Goal: Information Seeking & Learning: Learn about a topic

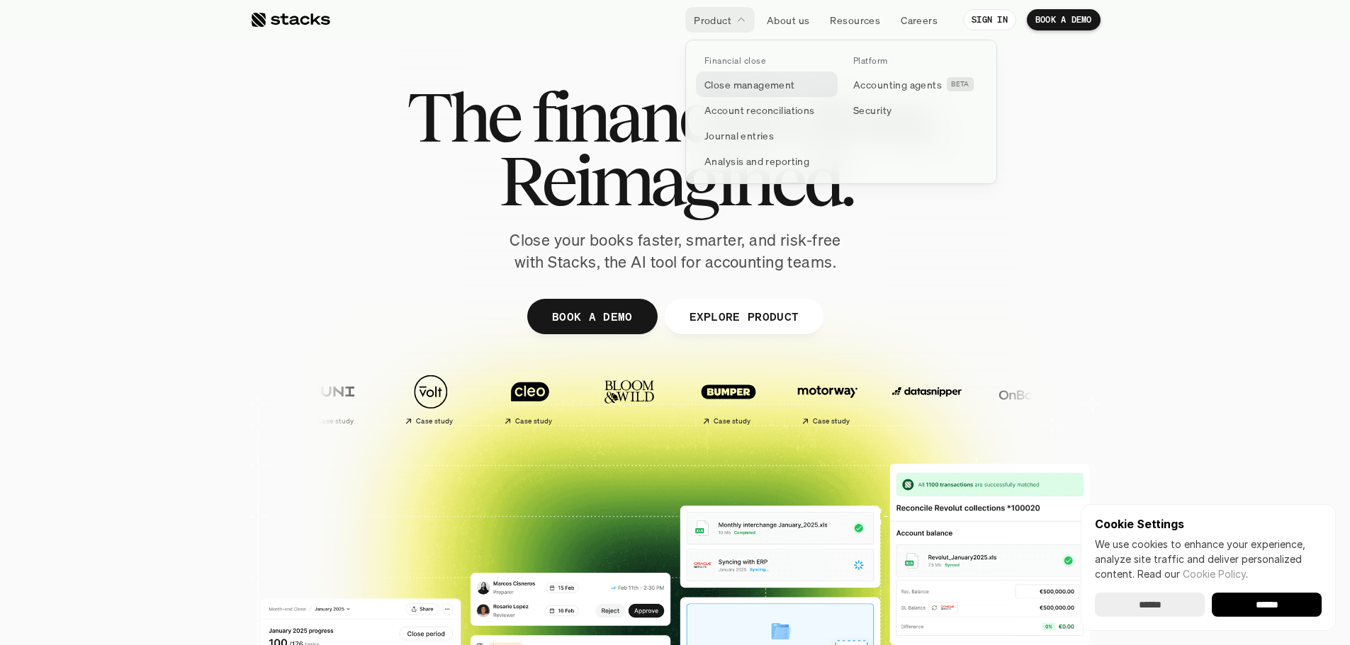
click at [742, 83] on p "Close management" at bounding box center [749, 84] width 91 height 15
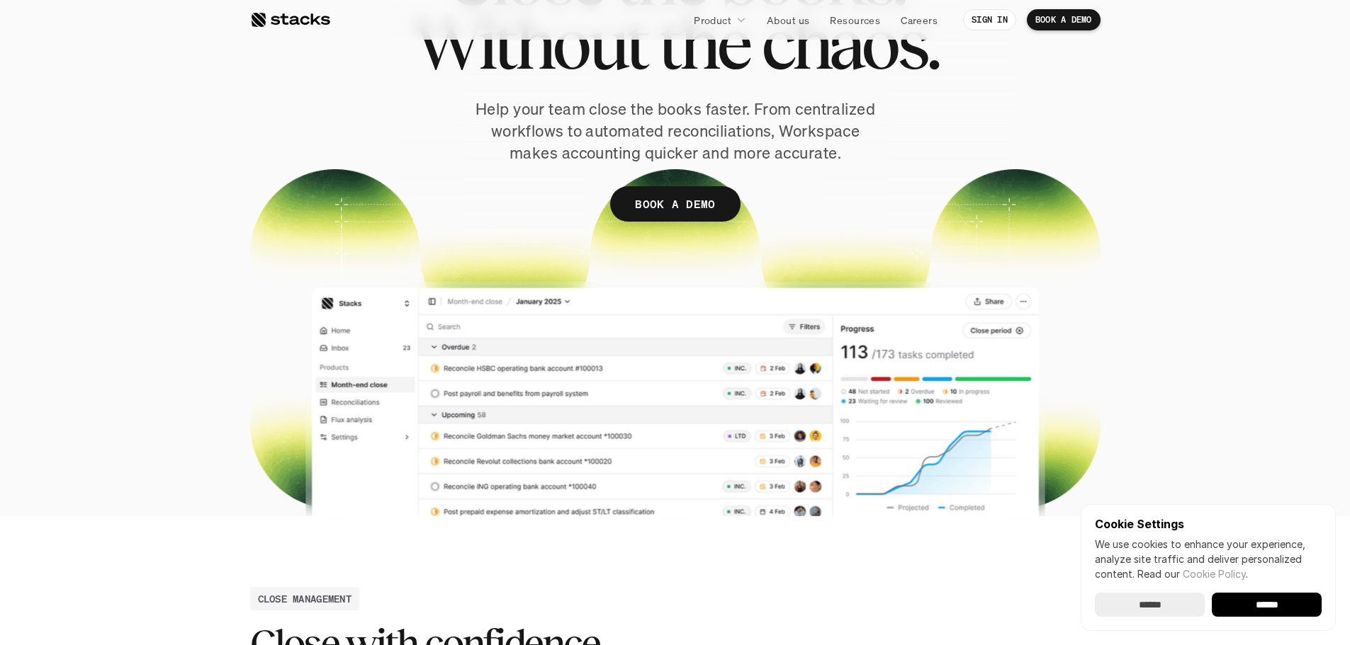
scroll to position [567, 0]
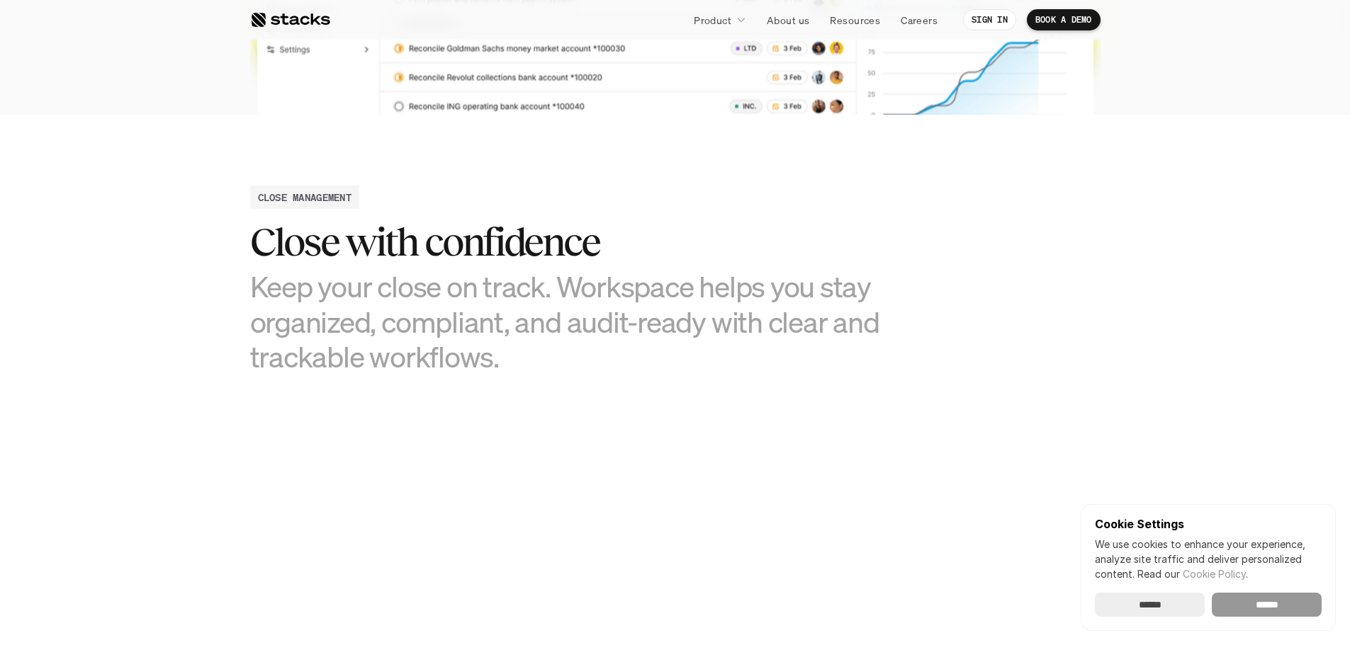
click at [1232, 609] on input "******" at bounding box center [1266, 605] width 110 height 24
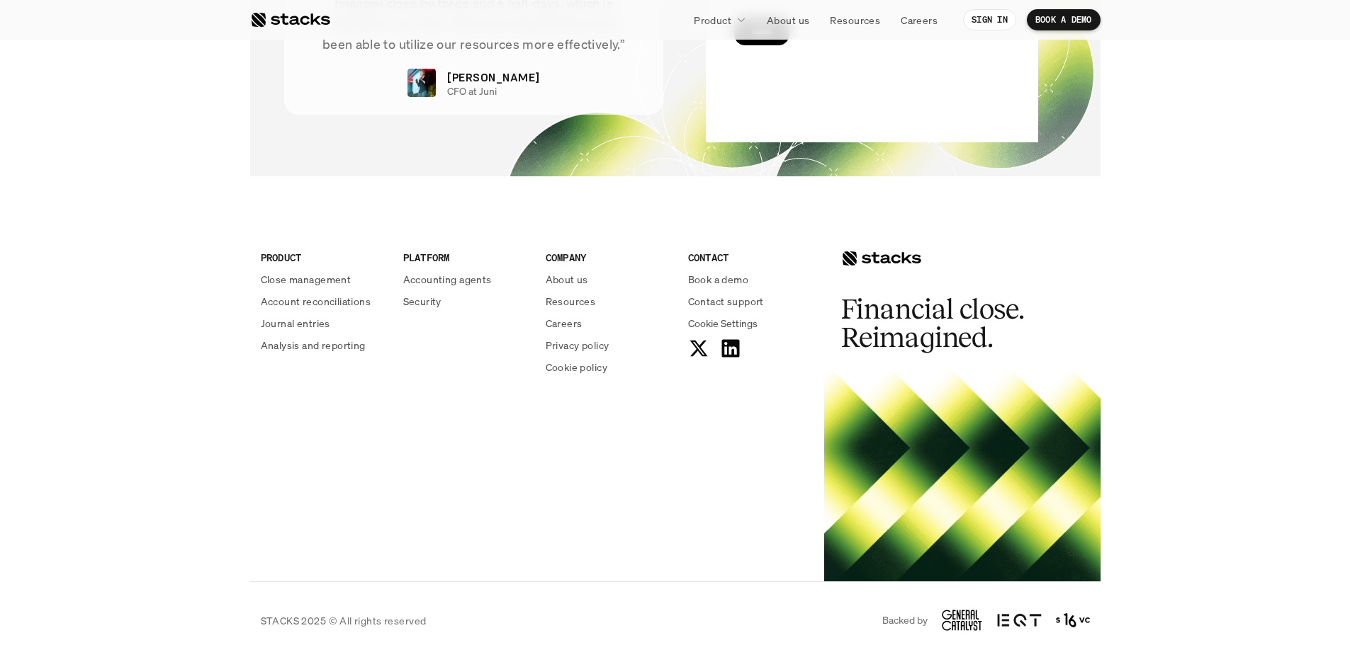
scroll to position [3059, 0]
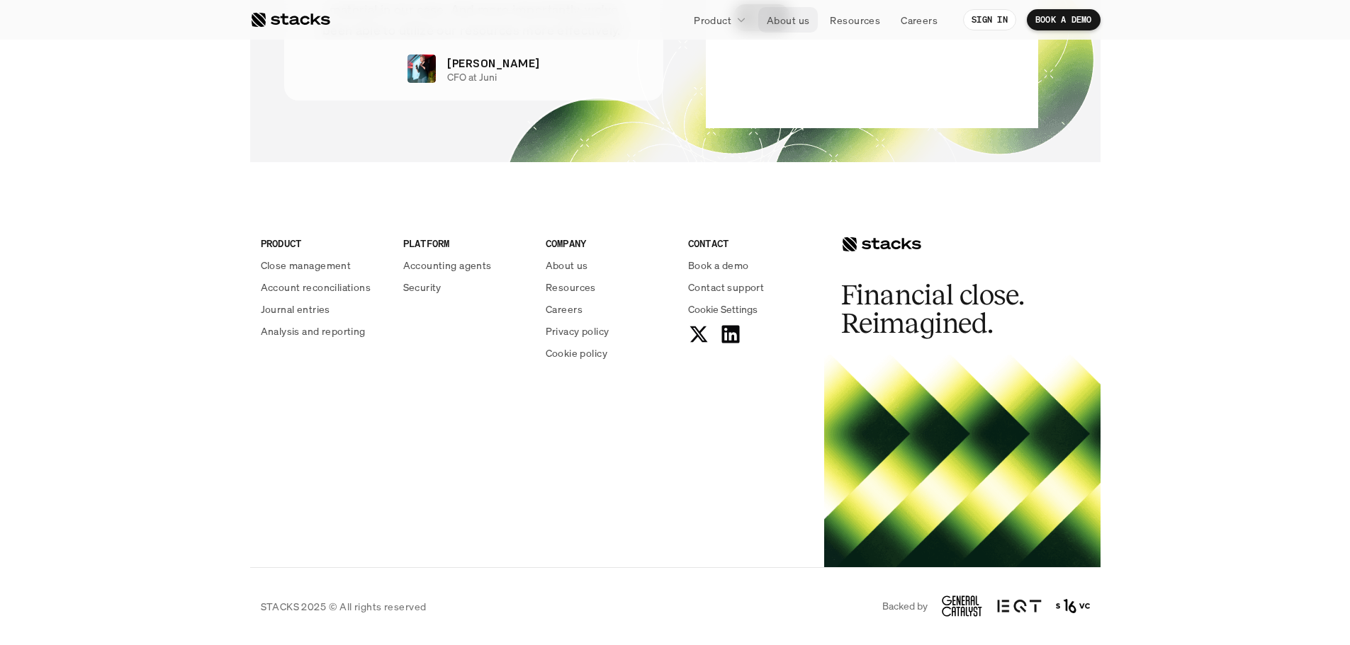
click at [801, 17] on p "About us" at bounding box center [788, 20] width 43 height 15
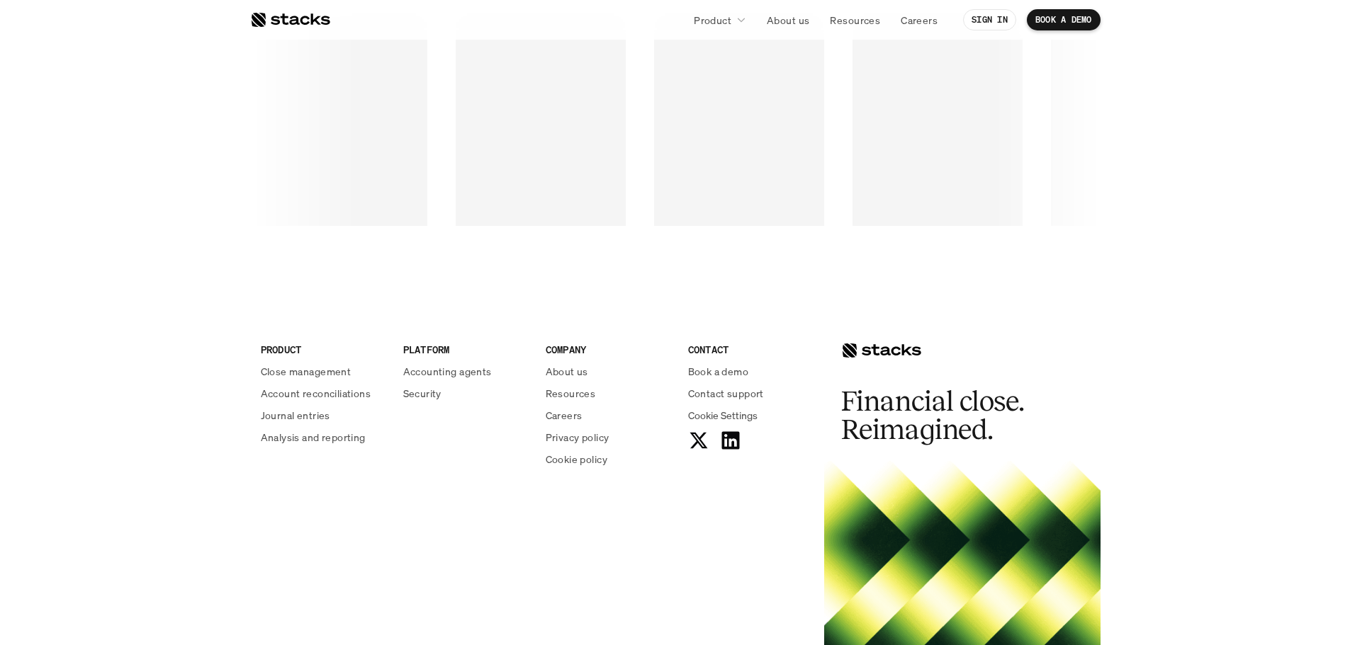
scroll to position [1913, 0]
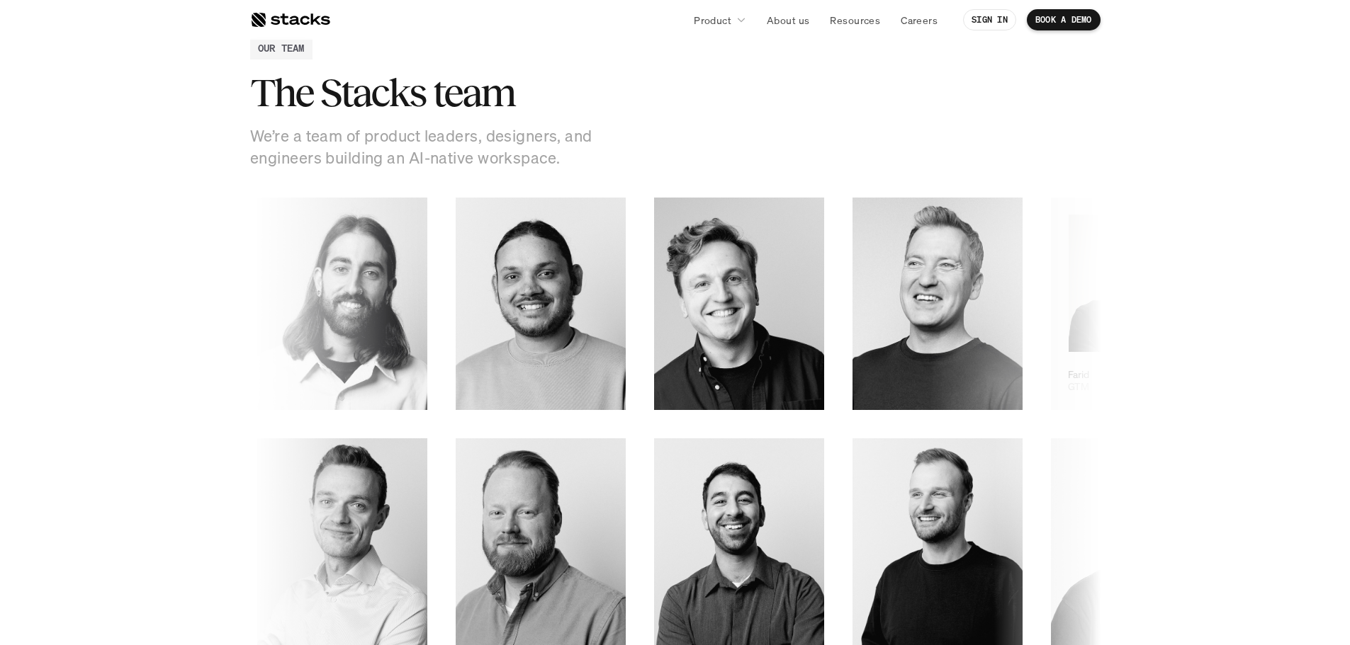
click at [1068, 293] on img at bounding box center [1135, 283] width 135 height 137
click at [1187, 381] on icon at bounding box center [1194, 381] width 14 height 14
